Goal: Task Accomplishment & Management: Check status

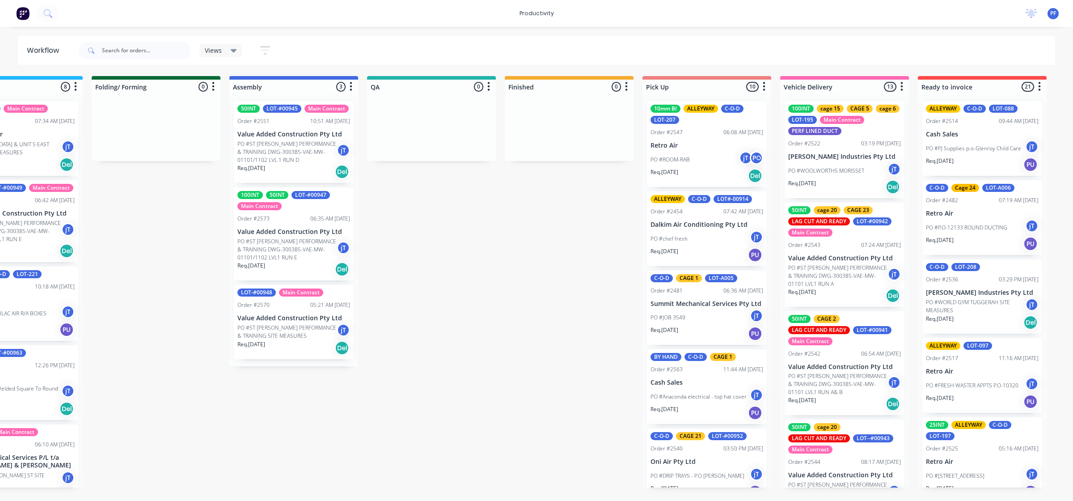
scroll to position [798, 0]
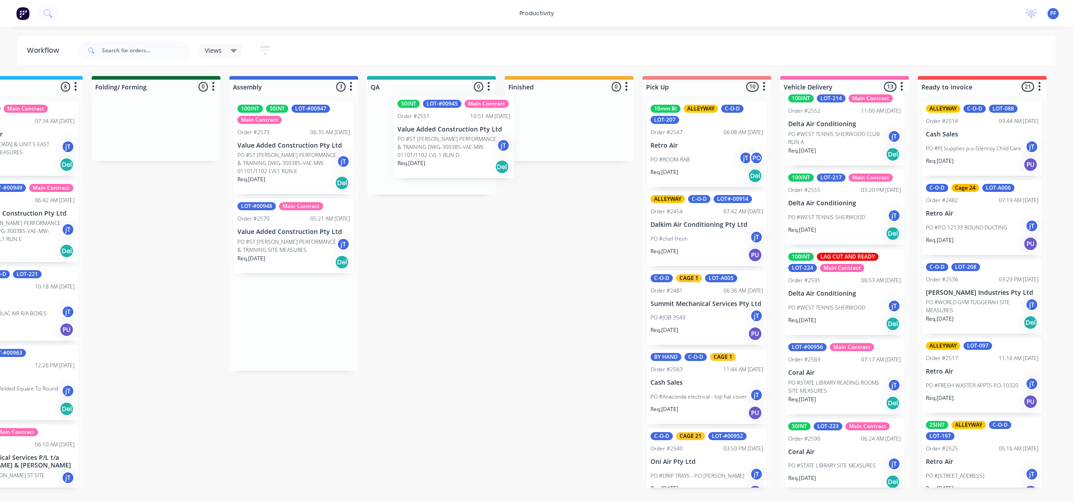
drag, startPoint x: 486, startPoint y: 153, endPoint x: 444, endPoint y: 153, distance: 41.6
click at [452, 155] on div "Submitted 41 Main Contract Order #122 09:03 AM [DATE] Precision Air Conditionin…" at bounding box center [390, 281] width 1751 height 411
click at [451, 148] on p "PO #ST [PERSON_NAME] PERFORMANCE & TRAINING DWG-300385-VAE-MW-01101/1102 LVL 1 …" at bounding box center [424, 152] width 99 height 24
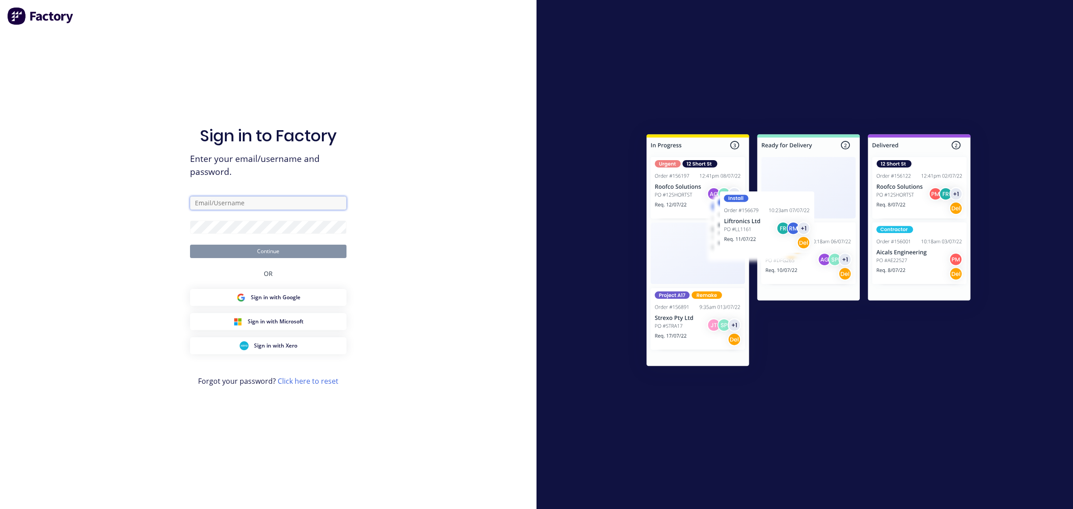
type input "[EMAIL_ADDRESS][DOMAIN_NAME]"
drag, startPoint x: 273, startPoint y: 250, endPoint x: 356, endPoint y: 250, distance: 83.2
click at [273, 250] on button "Continue" at bounding box center [268, 251] width 157 height 13
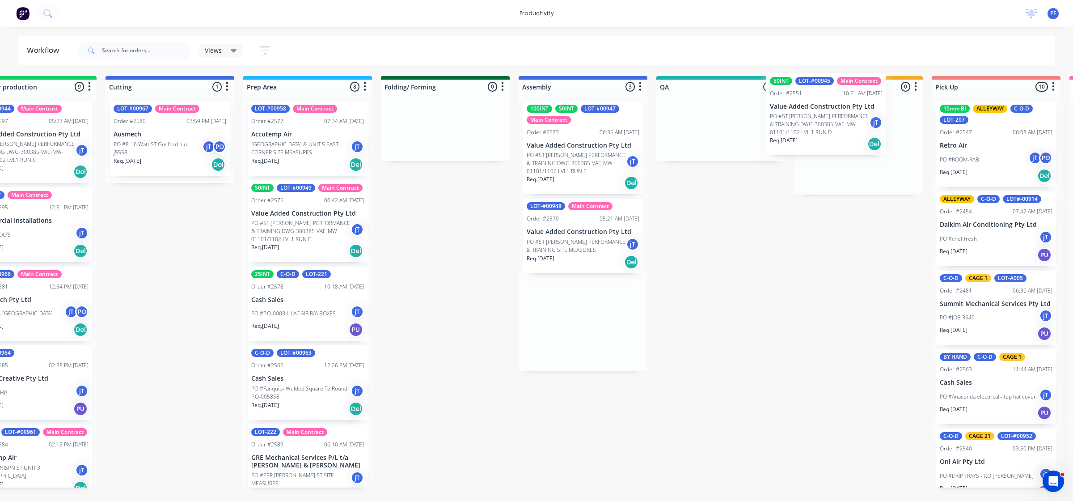
scroll to position [0, 195]
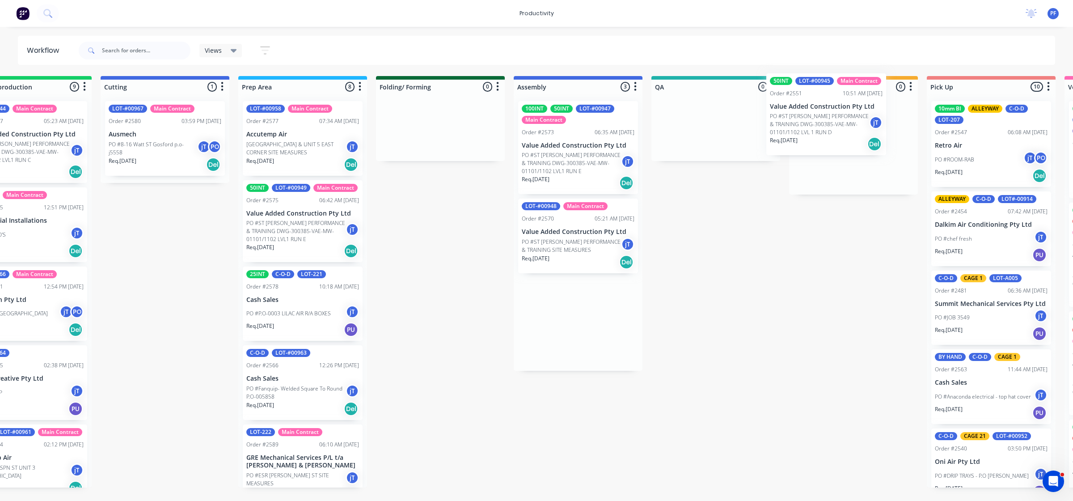
drag, startPoint x: 759, startPoint y: 157, endPoint x: 818, endPoint y: 133, distance: 64.4
click at [818, 130] on div "Submitted 41 Main Contract Order #122 09:03 AM [DATE] Precision Air Conditionin…" at bounding box center [674, 281] width 1751 height 411
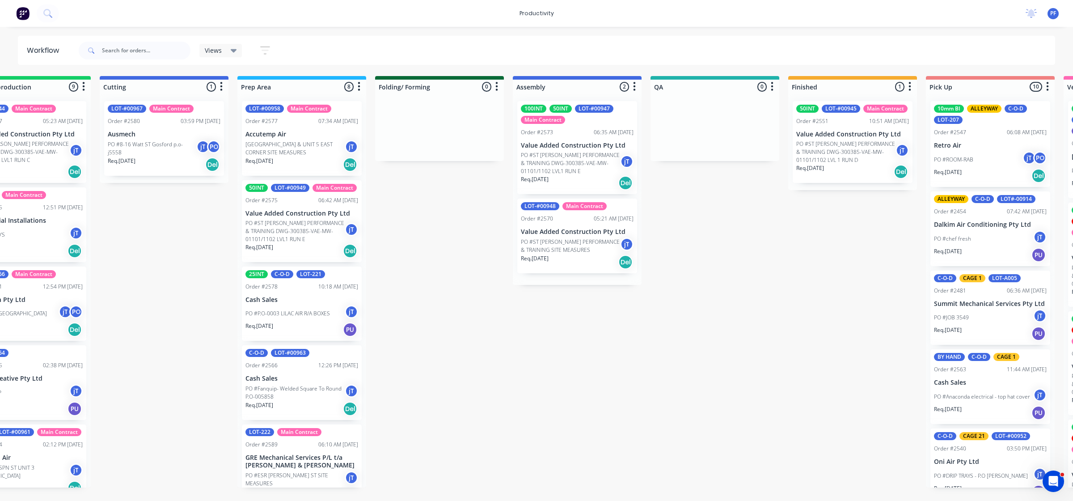
click at [819, 153] on div "50INT LOT-#00945 Main Contract Order #2551 10:51 AM [DATE] Value Added Construc…" at bounding box center [852, 142] width 129 height 96
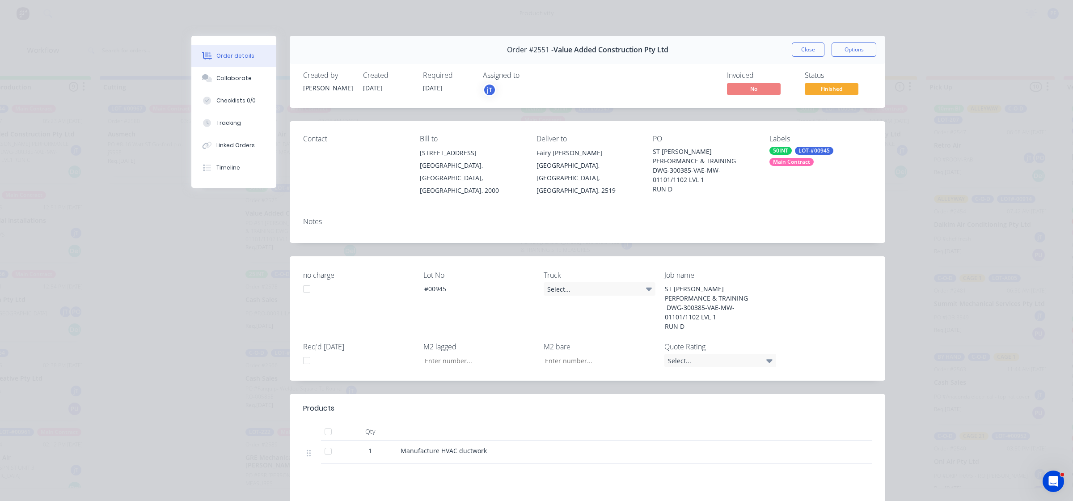
drag, startPoint x: 781, startPoint y: 157, endPoint x: 781, endPoint y: 162, distance: 4.9
click at [781, 159] on div "50INT LOT-#00945 Main Contract" at bounding box center [821, 156] width 102 height 19
click at [810, 188] on input "cagew 28" at bounding box center [839, 186] width 93 height 18
type input "cage 28"
drag, startPoint x: 781, startPoint y: 237, endPoint x: 772, endPoint y: 236, distance: 9.0
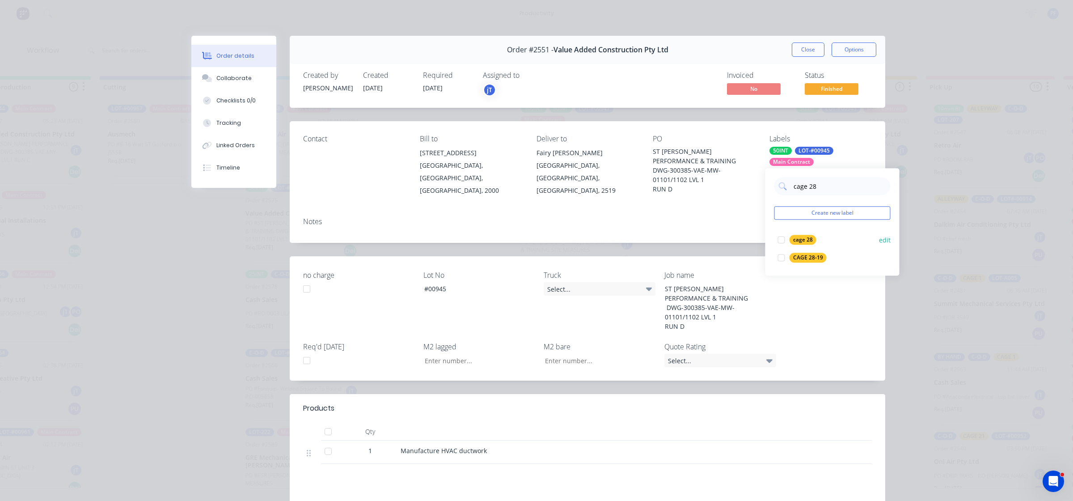
click at [781, 237] on div at bounding box center [782, 240] width 18 height 18
drag, startPoint x: 738, startPoint y: 224, endPoint x: 780, endPoint y: 200, distance: 48.7
click at [752, 220] on div "Notes" at bounding box center [588, 226] width 596 height 33
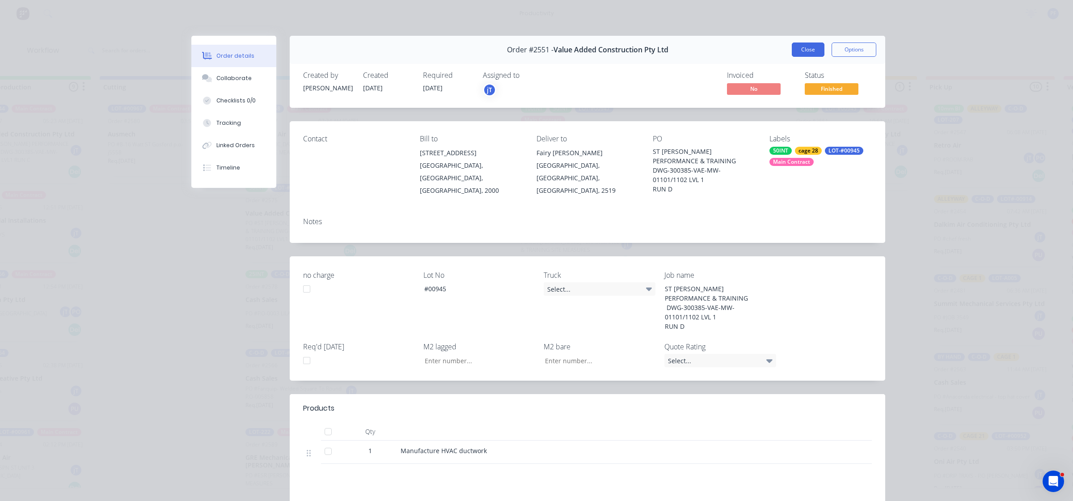
click at [806, 50] on button "Close" at bounding box center [808, 49] width 33 height 14
